Goal: Find contact information: Find contact information

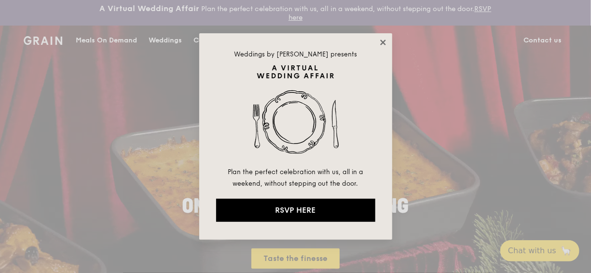
click at [385, 45] on icon at bounding box center [383, 42] width 9 height 9
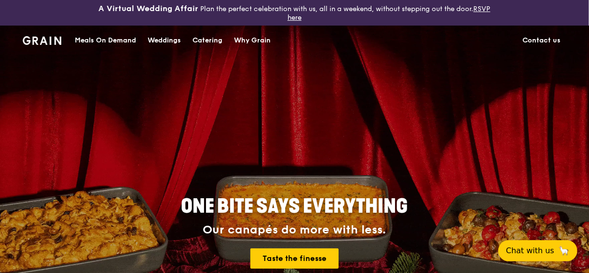
click at [544, 42] on link "Contact us" at bounding box center [542, 40] width 50 height 29
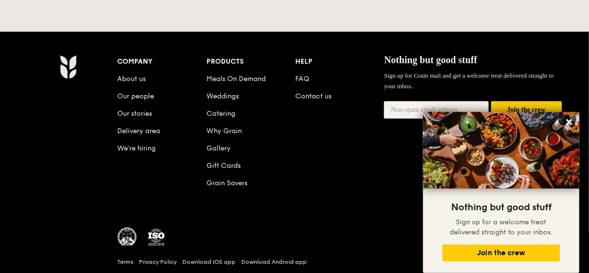
scroll to position [531, 0]
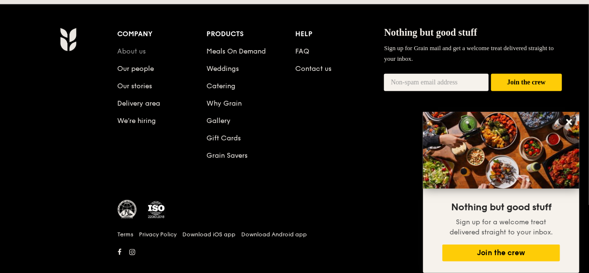
click at [137, 52] on link "About us" at bounding box center [132, 51] width 28 height 8
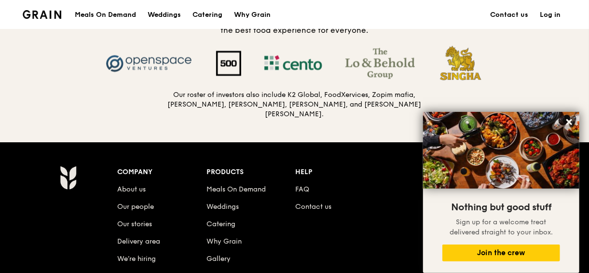
scroll to position [1158, 0]
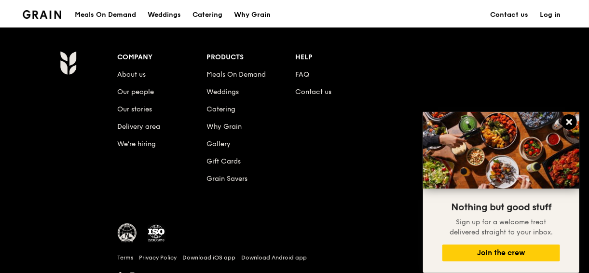
click at [572, 122] on icon at bounding box center [569, 122] width 9 height 9
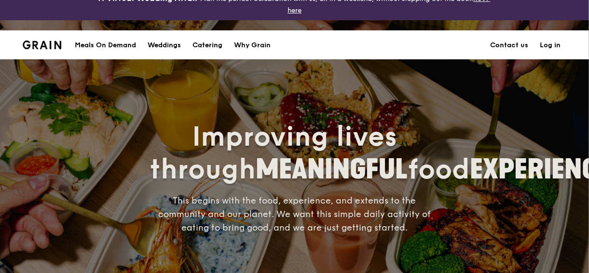
scroll to position [0, 0]
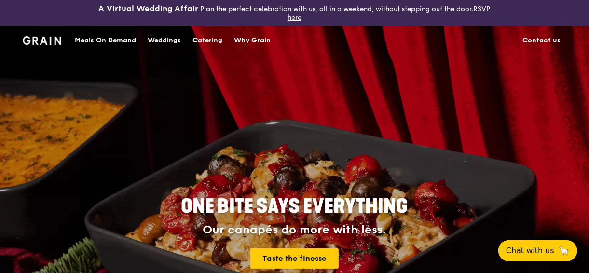
click at [550, 40] on link "Contact us" at bounding box center [542, 40] width 50 height 29
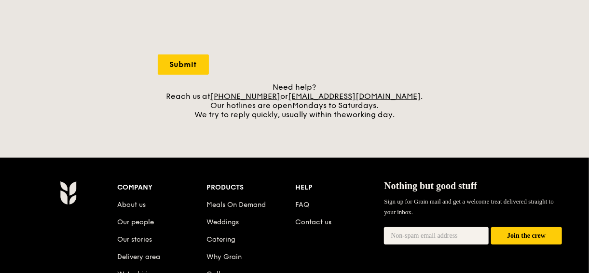
scroll to position [386, 0]
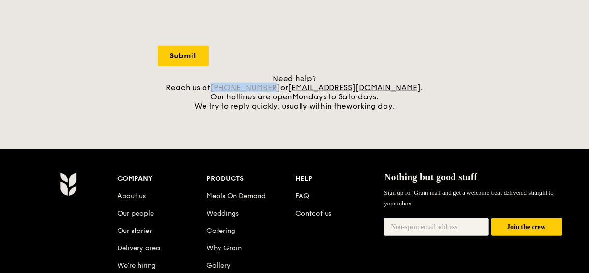
drag, startPoint x: 293, startPoint y: 85, endPoint x: 238, endPoint y: 84, distance: 55.0
click at [238, 84] on div "Need help? Reach us at [PHONE_NUMBER] or [EMAIL_ADDRESS][DOMAIN_NAME] . Our hot…" at bounding box center [295, 92] width 274 height 37
copy link "[PHONE_NUMBER]"
